Goal: Task Accomplishment & Management: Manage account settings

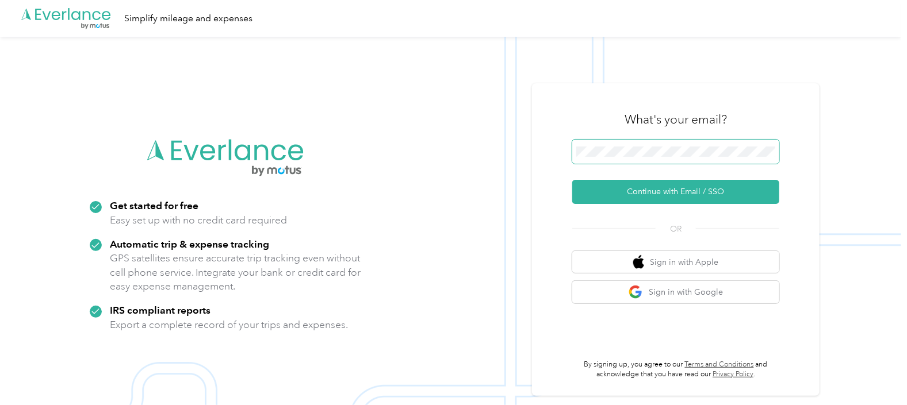
click at [622, 145] on span at bounding box center [675, 152] width 207 height 24
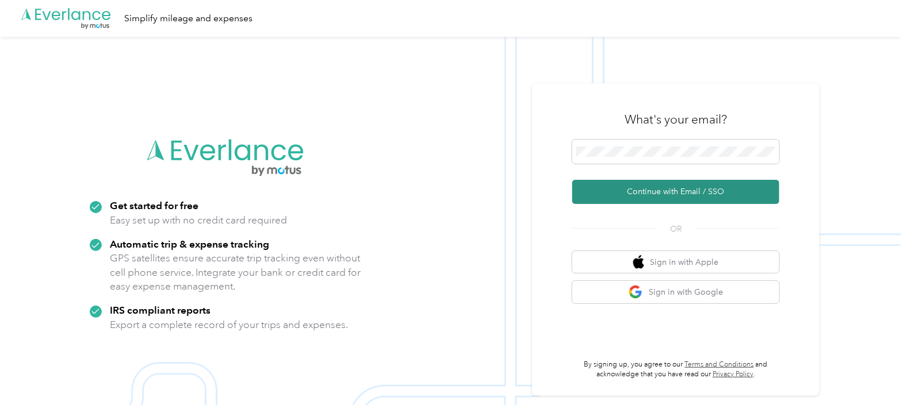
click at [640, 195] on button "Continue with Email / SSO" at bounding box center [675, 192] width 207 height 24
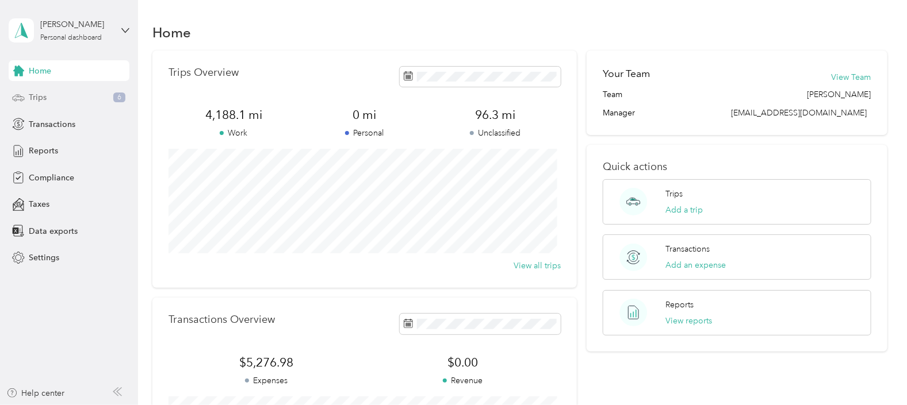
click at [36, 95] on span "Trips" at bounding box center [38, 97] width 18 height 12
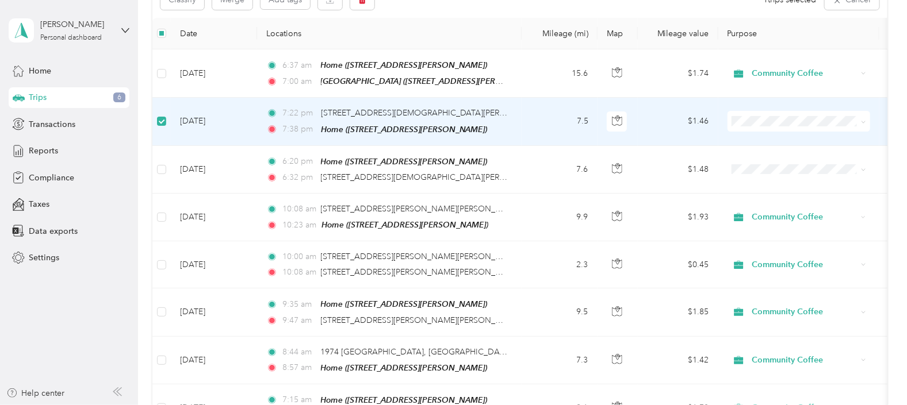
scroll to position [143, 0]
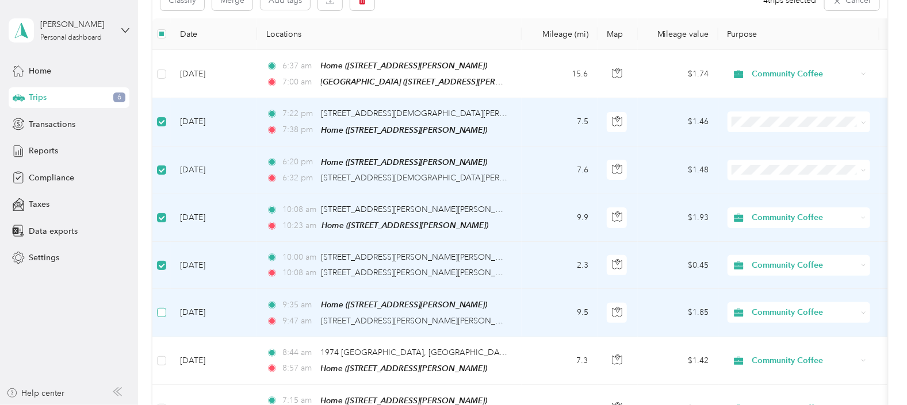
click at [163, 306] on label at bounding box center [161, 312] width 9 height 13
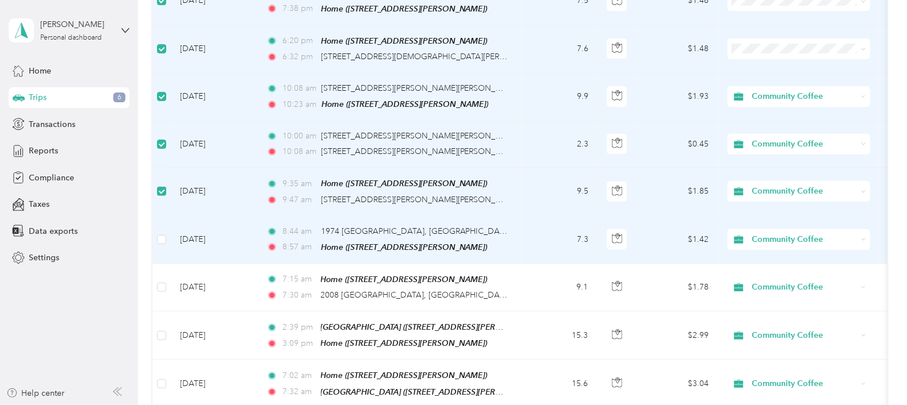
scroll to position [286, 0]
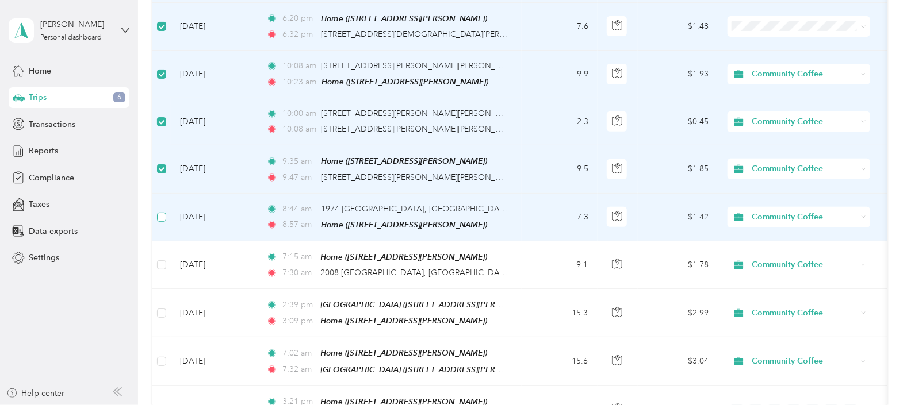
click at [162, 211] on label at bounding box center [161, 217] width 9 height 13
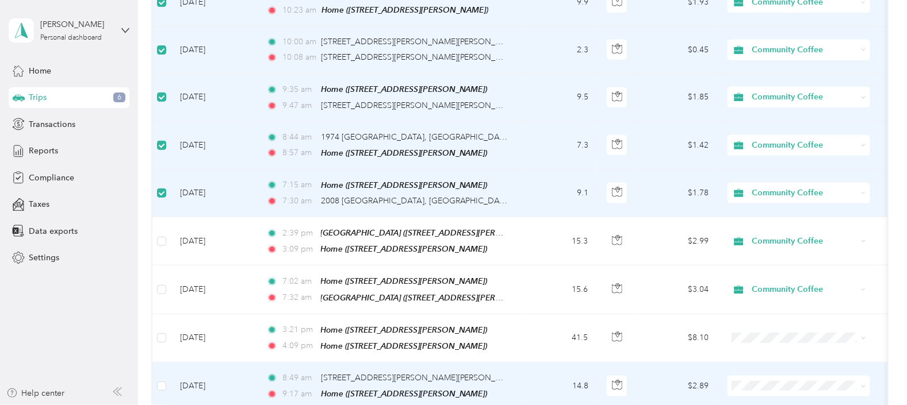
scroll to position [0, 0]
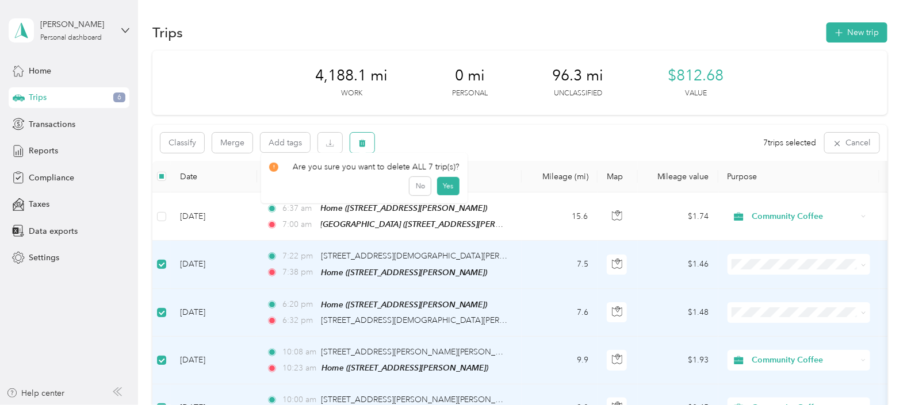
click at [363, 140] on icon "button" at bounding box center [362, 143] width 8 height 8
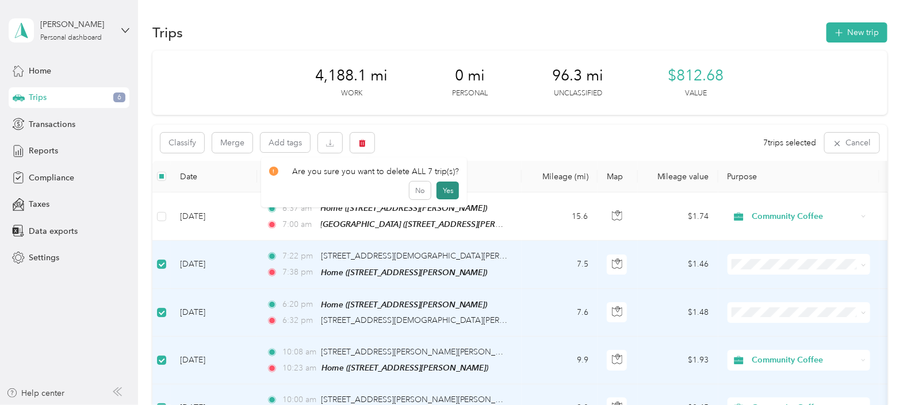
click at [438, 186] on button "Yes" at bounding box center [447, 191] width 22 height 18
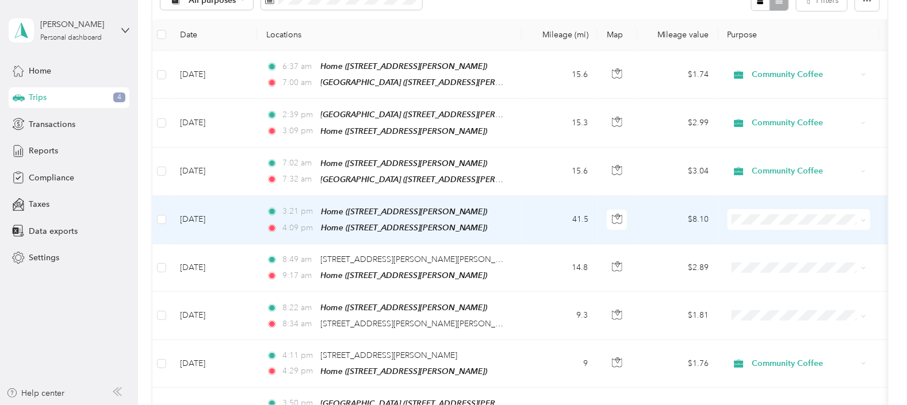
scroll to position [216, 0]
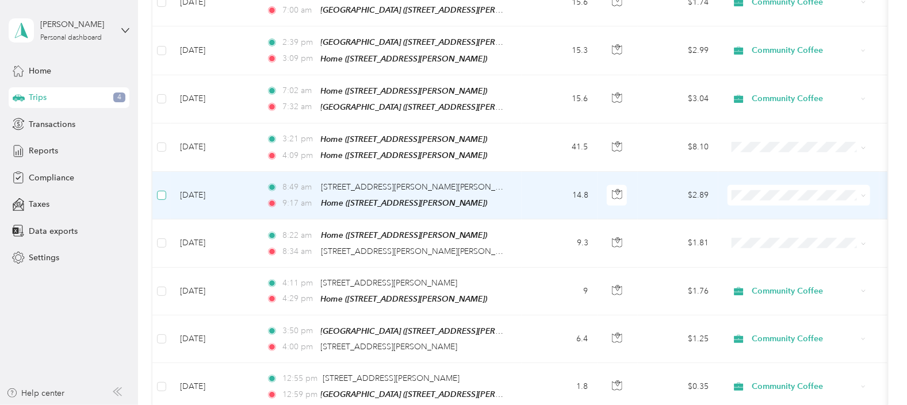
click at [160, 189] on label at bounding box center [161, 195] width 9 height 13
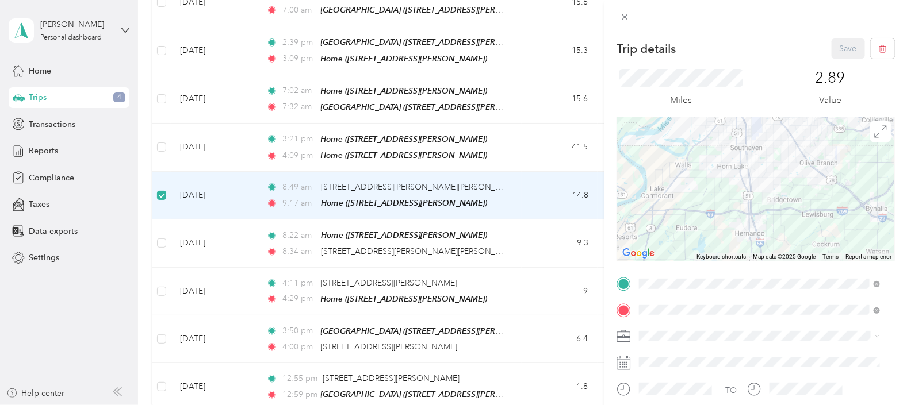
click at [161, 235] on div "Trip details Save This trip cannot be edited because it is either under review,…" at bounding box center [453, 202] width 907 height 405
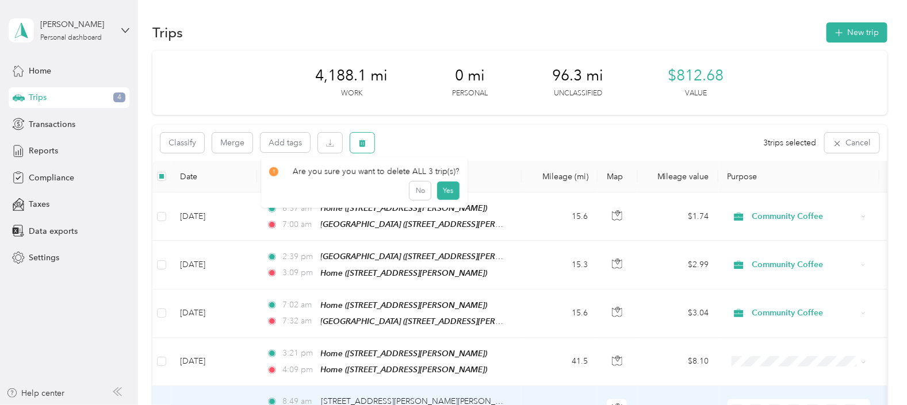
click at [362, 141] on icon "button" at bounding box center [362, 143] width 7 height 7
click at [448, 185] on button "Yes" at bounding box center [447, 191] width 22 height 18
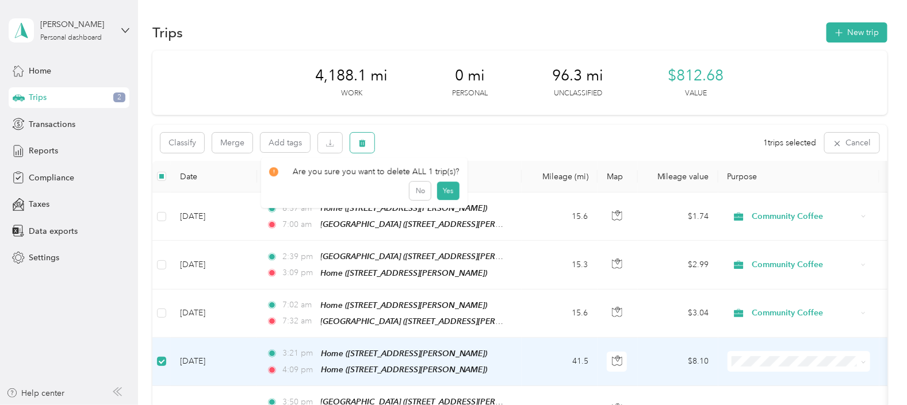
click at [361, 137] on button "button" at bounding box center [362, 143] width 24 height 20
click at [443, 184] on button "Yes" at bounding box center [447, 191] width 22 height 18
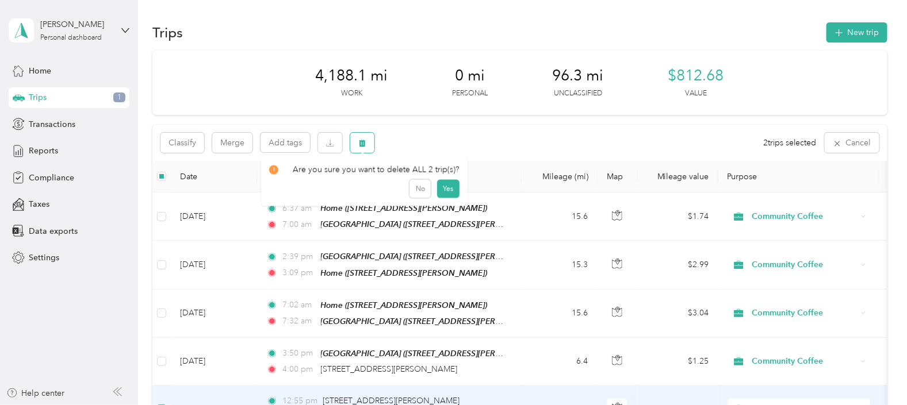
click at [366, 140] on icon "button" at bounding box center [362, 143] width 8 height 8
click at [437, 186] on button "Yes" at bounding box center [447, 191] width 22 height 18
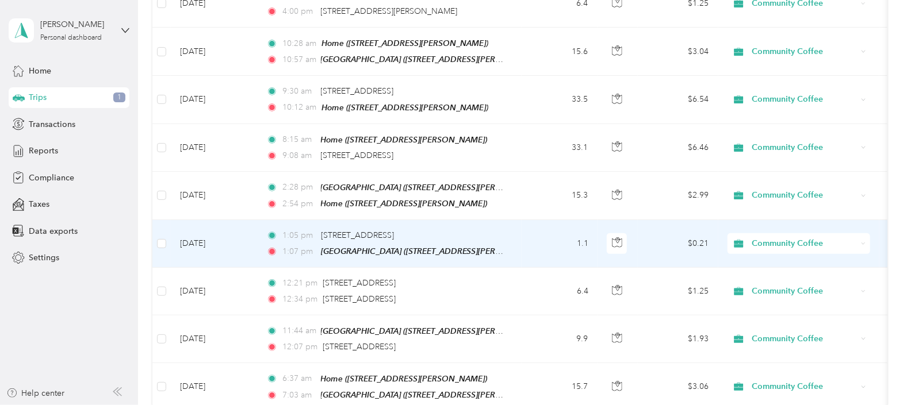
scroll to position [431, 0]
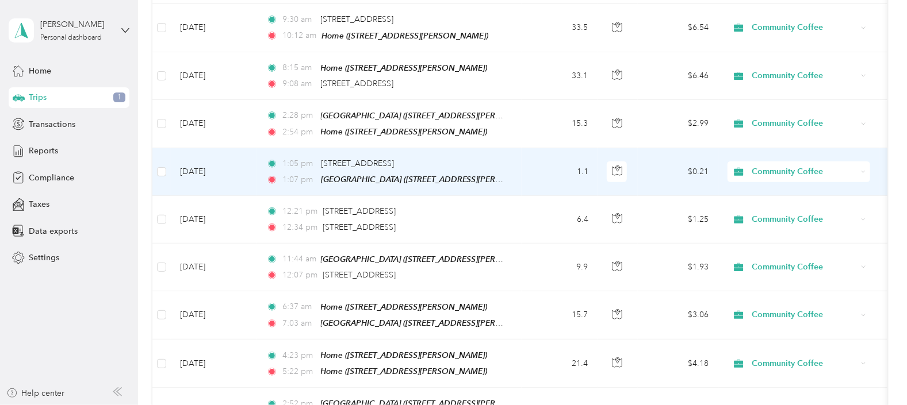
click at [155, 161] on td at bounding box center [161, 172] width 18 height 48
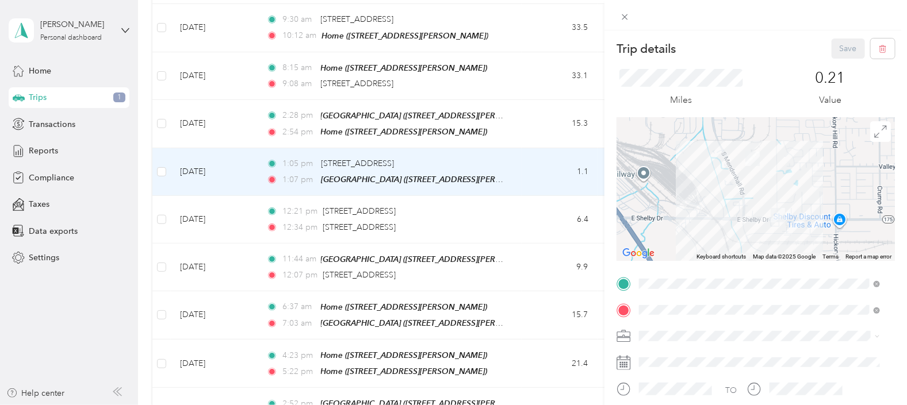
click at [160, 164] on div "Trip details Save This trip cannot be edited because it is either under review,…" at bounding box center [453, 202] width 907 height 405
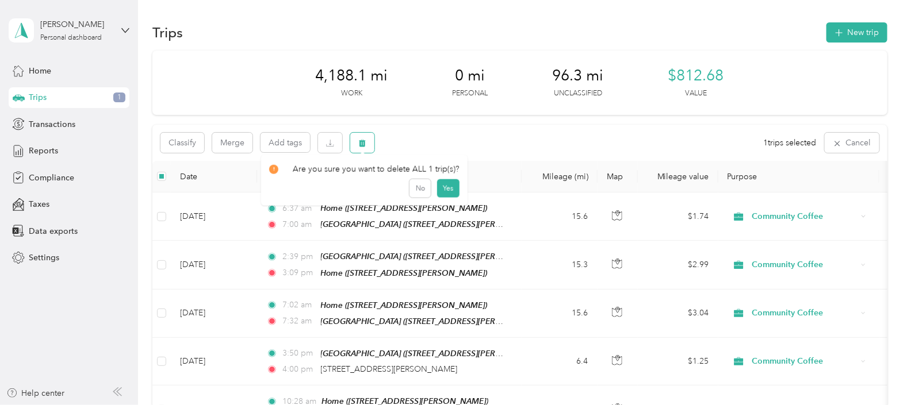
click at [362, 139] on icon "button" at bounding box center [362, 143] width 8 height 8
click at [444, 185] on button "Yes" at bounding box center [447, 191] width 22 height 18
click at [357, 139] on button "button" at bounding box center [362, 143] width 24 height 20
click at [443, 184] on button "Yes" at bounding box center [447, 191] width 22 height 18
